Goal: Task Accomplishment & Management: Manage account settings

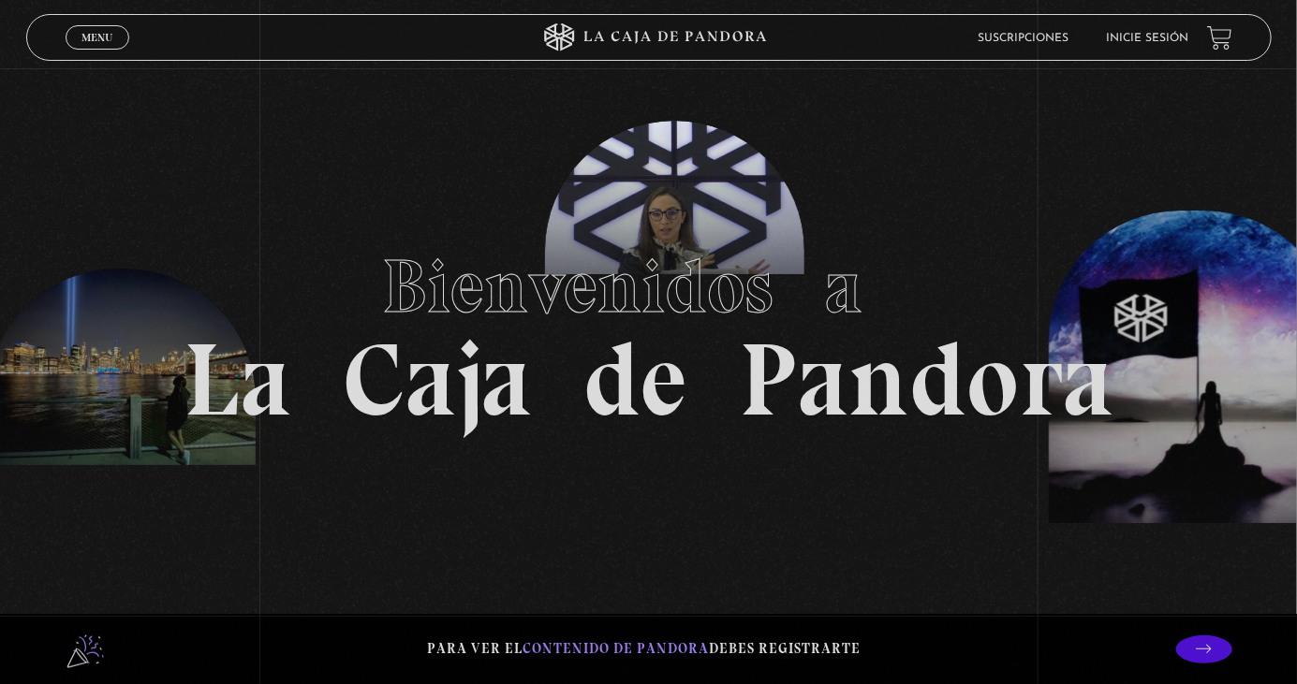
scroll to position [14, 0]
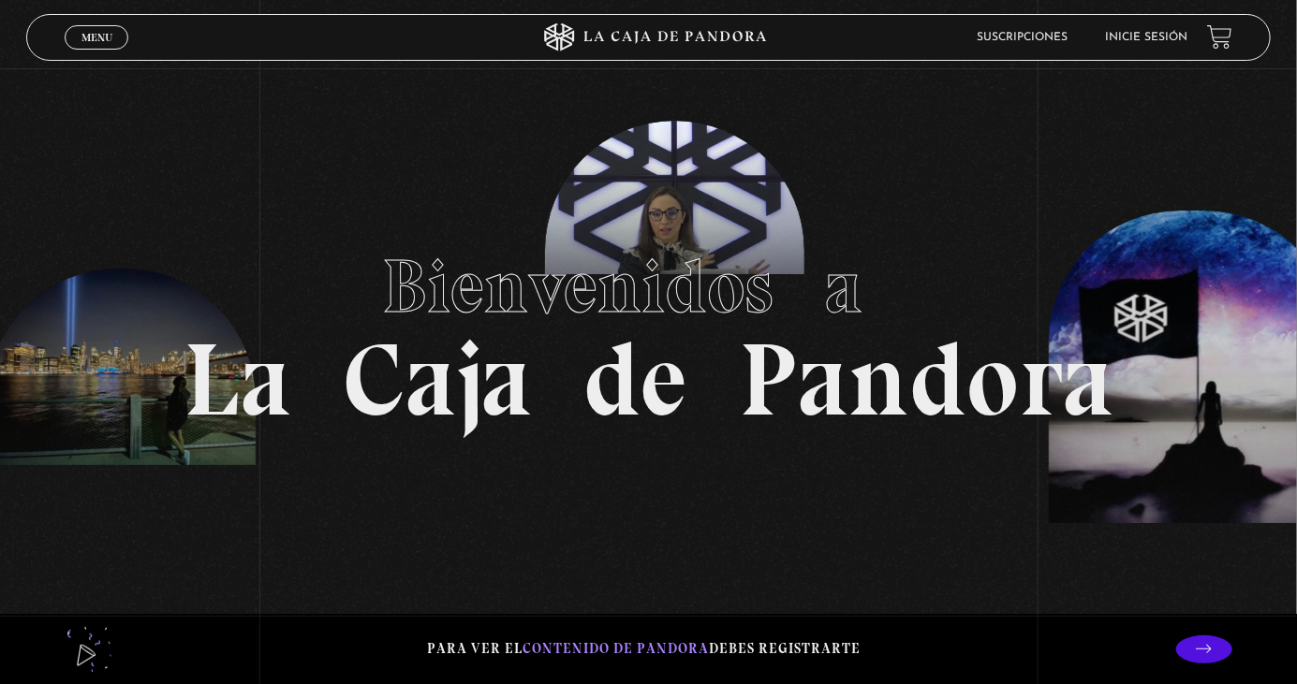
click at [95, 43] on span "Menu" at bounding box center [96, 37] width 31 height 11
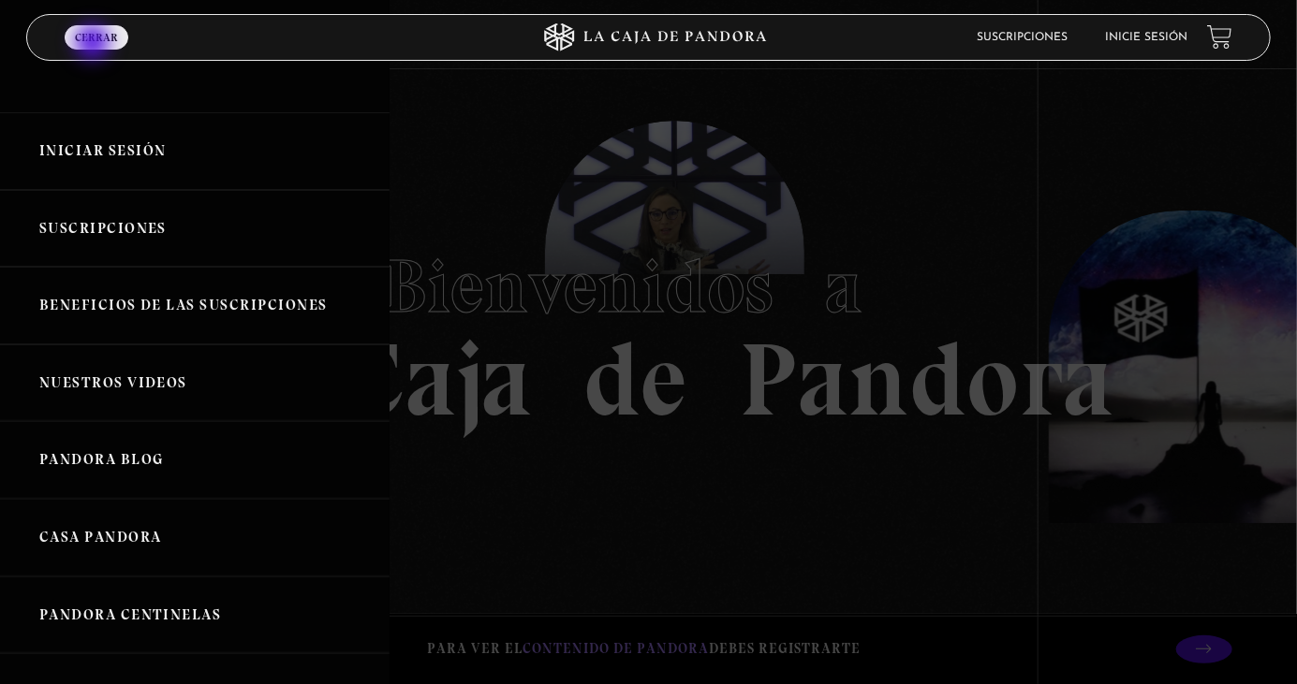
click at [142, 147] on link "Iniciar Sesión" at bounding box center [195, 151] width 390 height 78
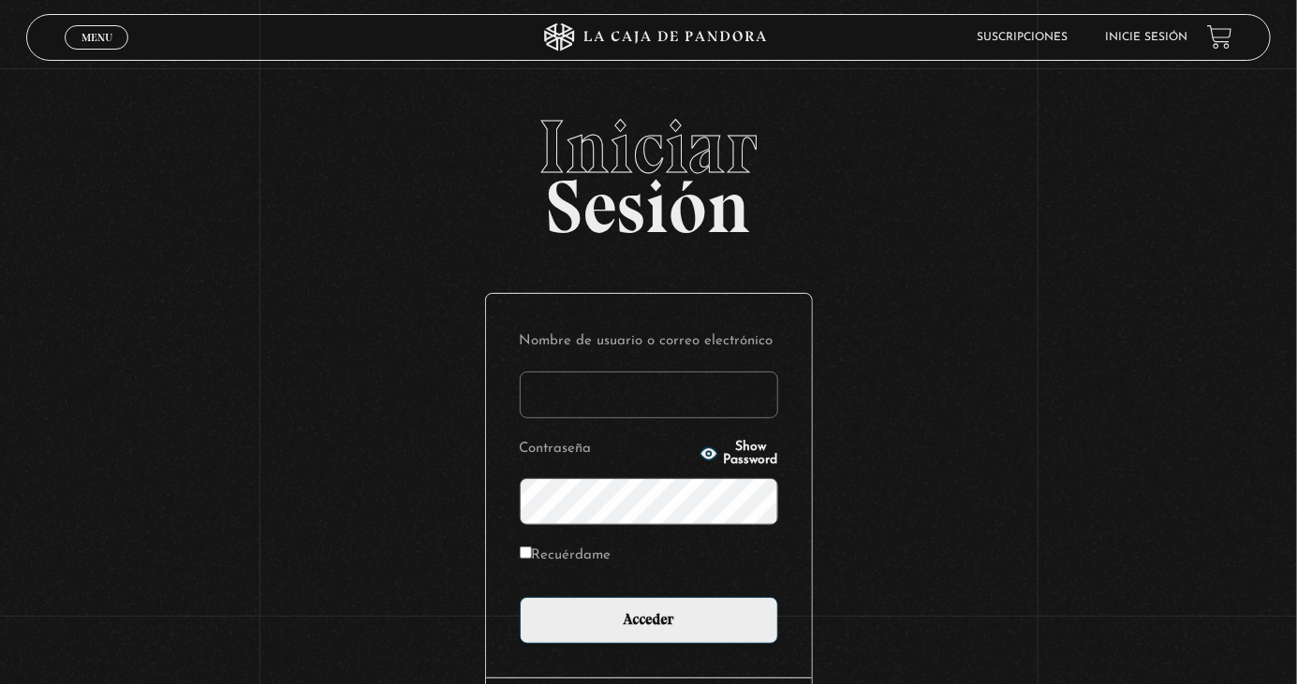
click at [658, 418] on input "Nombre de usuario o correo electrónico" at bounding box center [649, 395] width 258 height 47
type input "marjorie.torres borge"
click at [520, 597] on input "Acceder" at bounding box center [649, 620] width 258 height 47
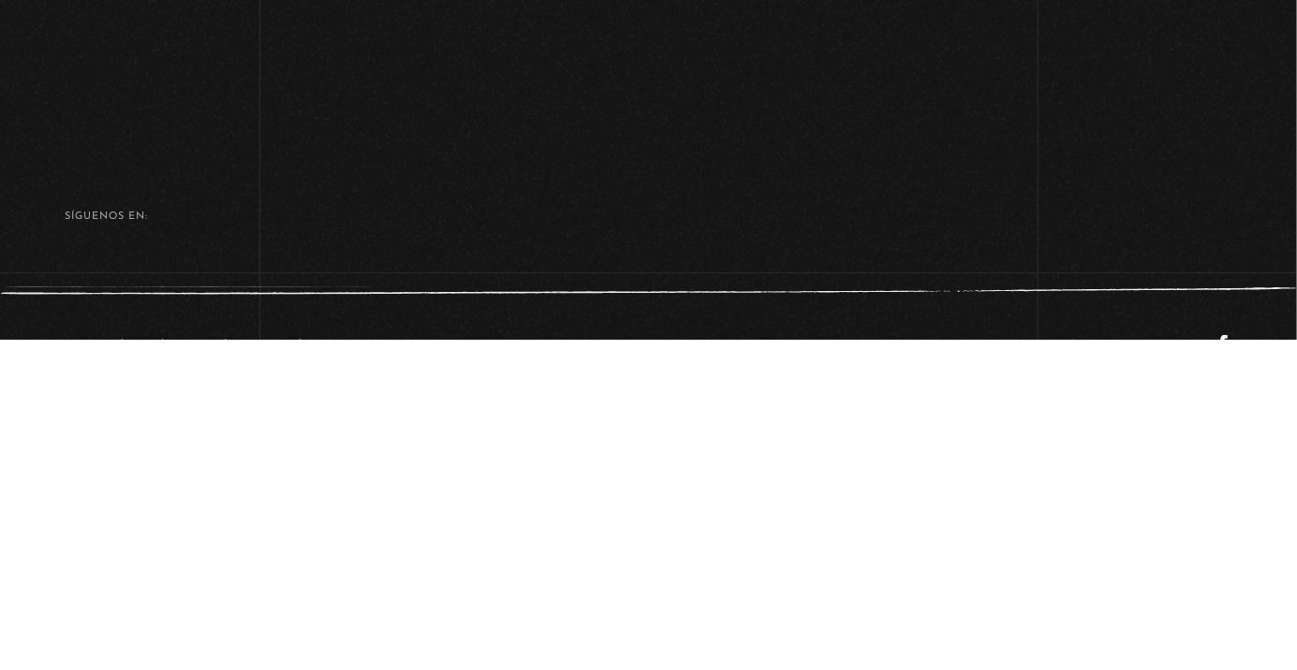
scroll to position [694, 0]
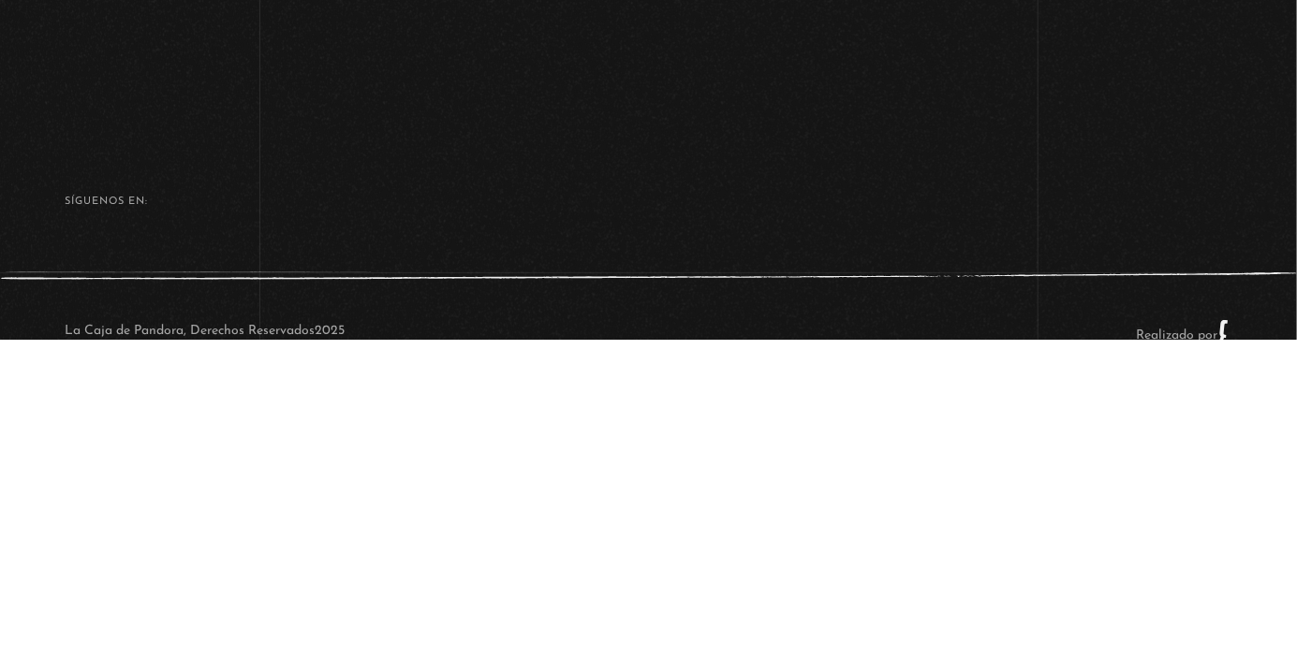
click at [784, 614] on footer "SÍguenos en: La Caja de Pandora, Derechos Reservados 2025 Realizado por" at bounding box center [648, 593] width 1297 height 263
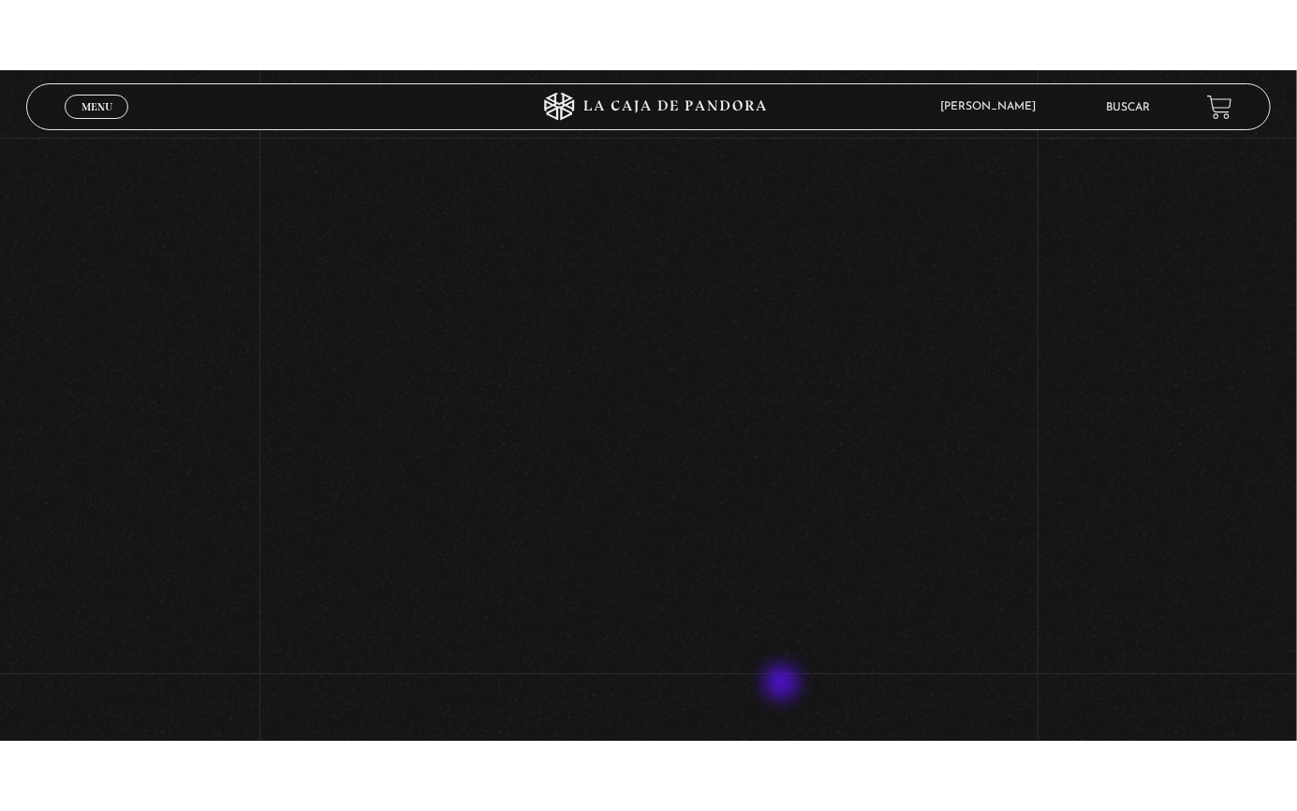
scroll to position [450, 0]
